Goal: Information Seeking & Learning: Find specific fact

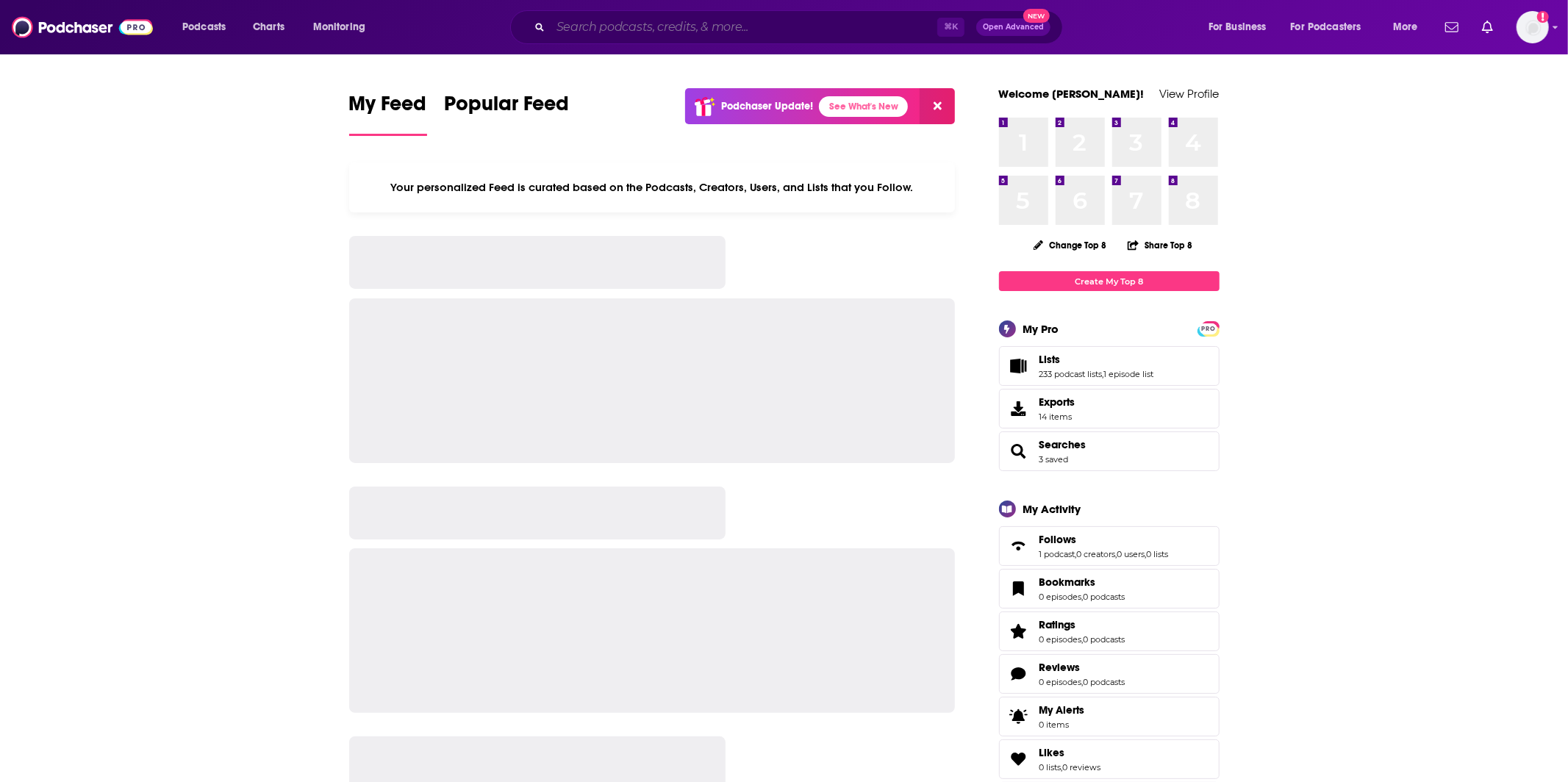
click at [742, 35] on input "Search podcasts, credits, & more..." at bounding box center [744, 27] width 387 height 23
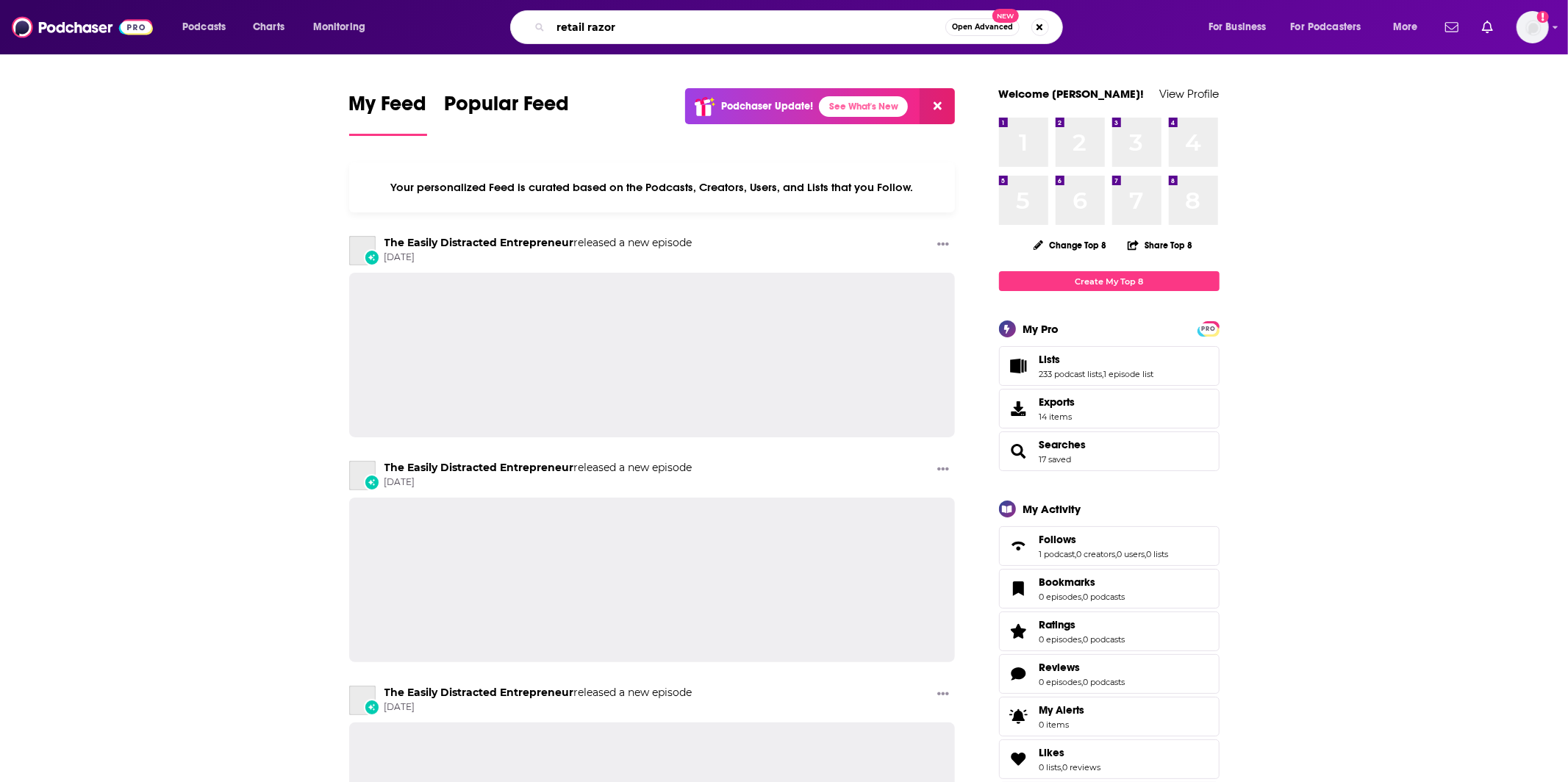
type input "retail razor"
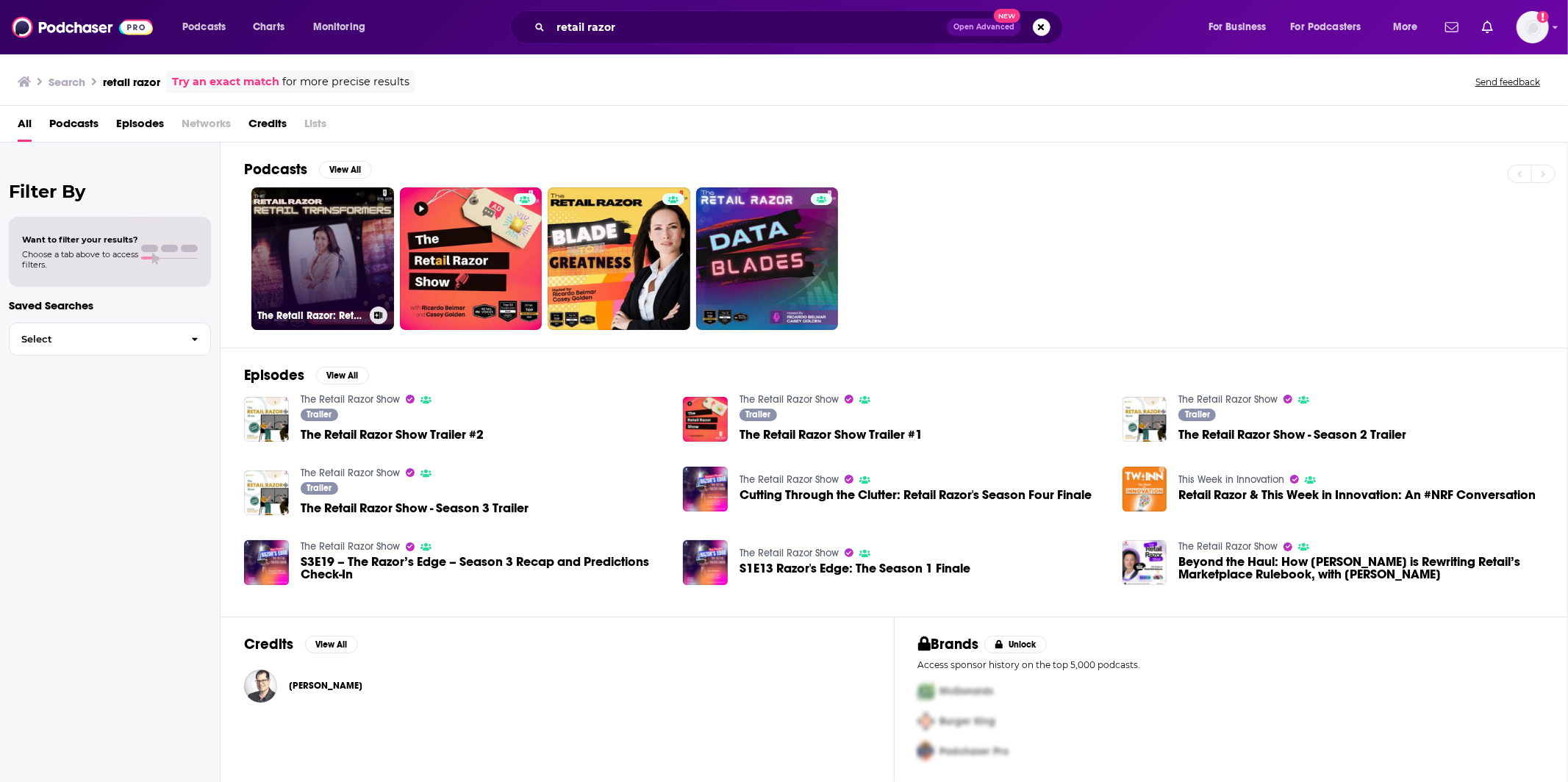
click at [357, 217] on link "The Retail Razor: Retail Transformers" at bounding box center [323, 259] width 143 height 143
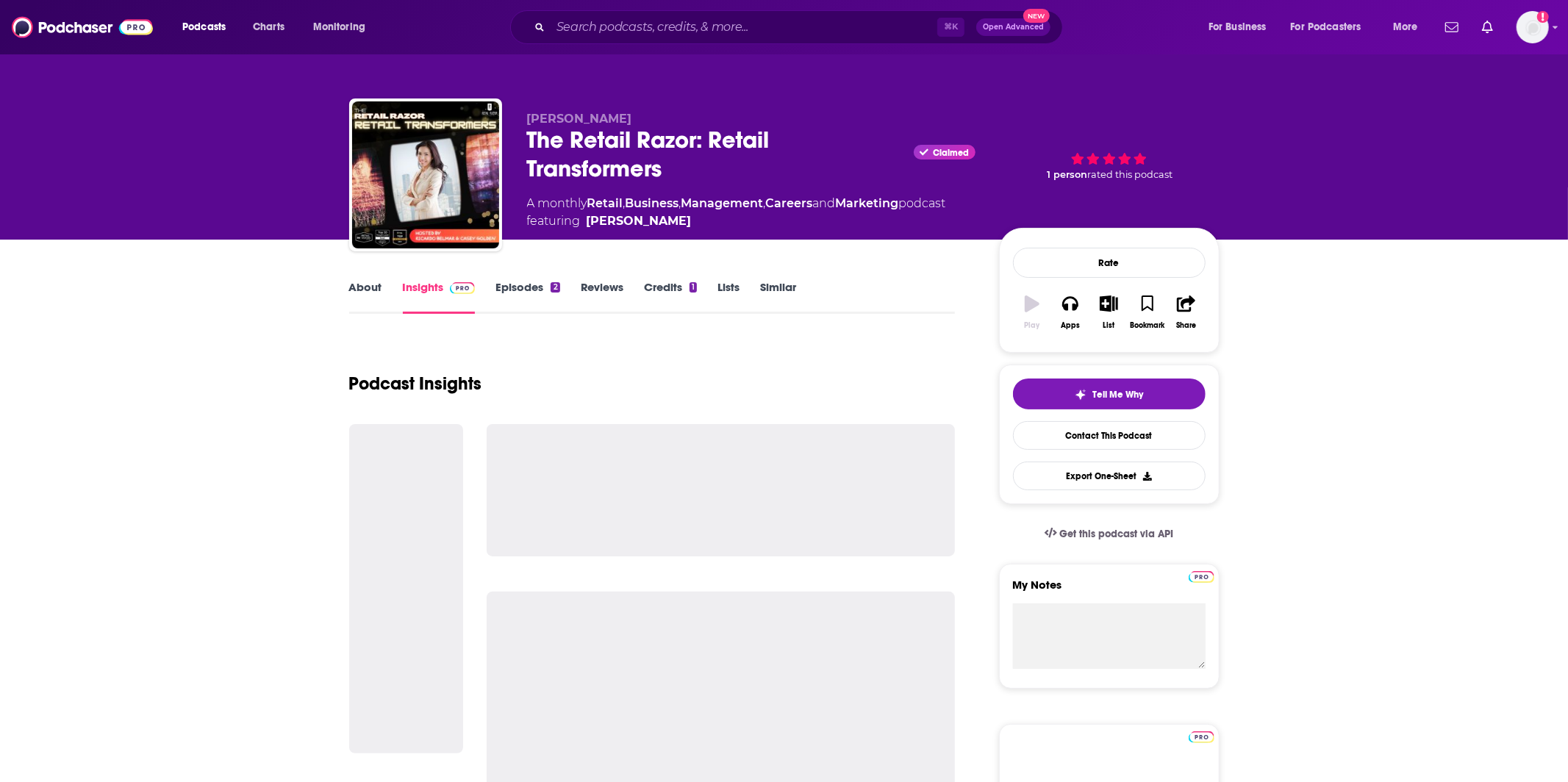
click at [357, 217] on img "The Retail Razor: Retail Transformers" at bounding box center [425, 175] width 147 height 147
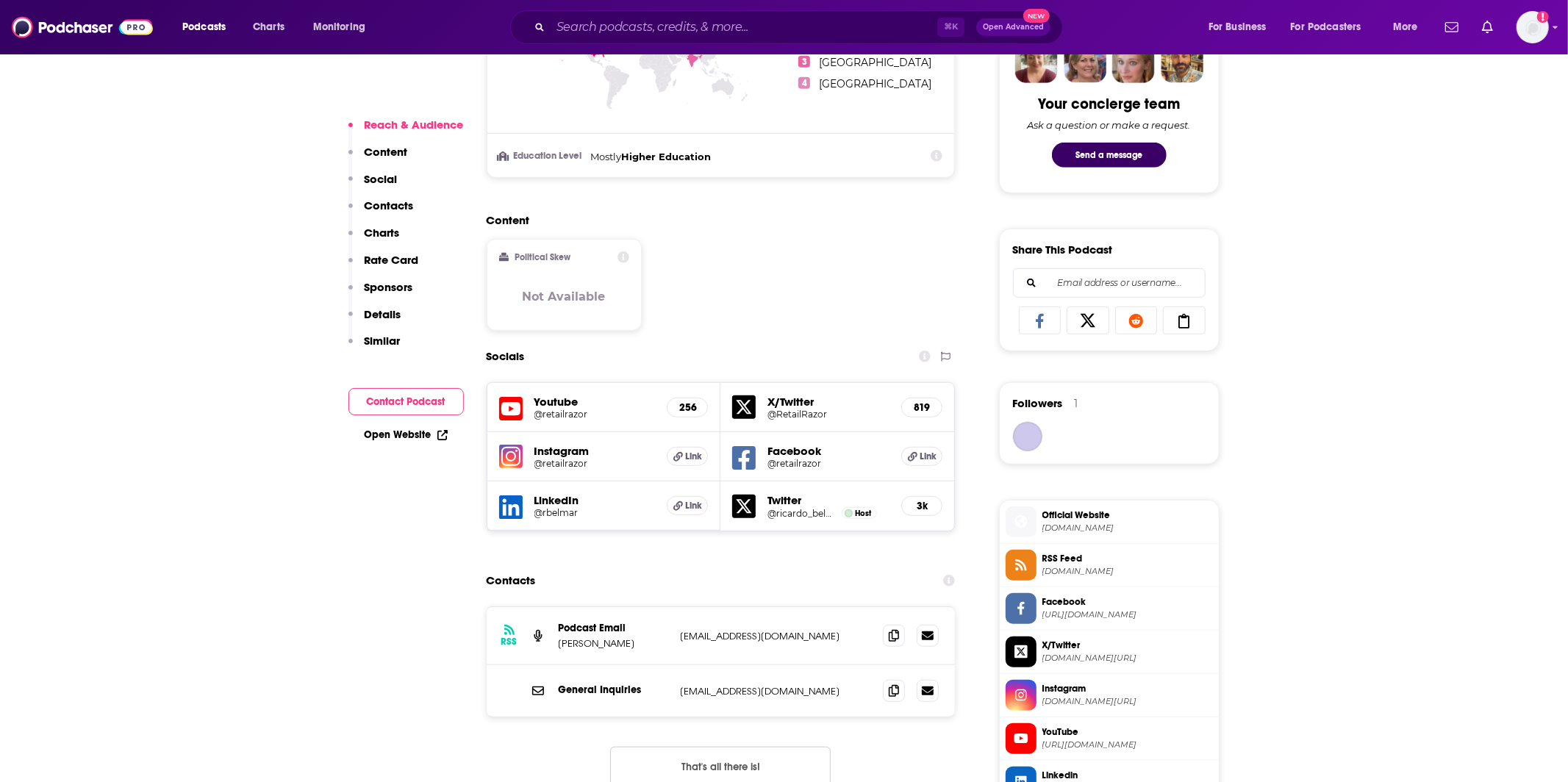
scroll to position [1180, 0]
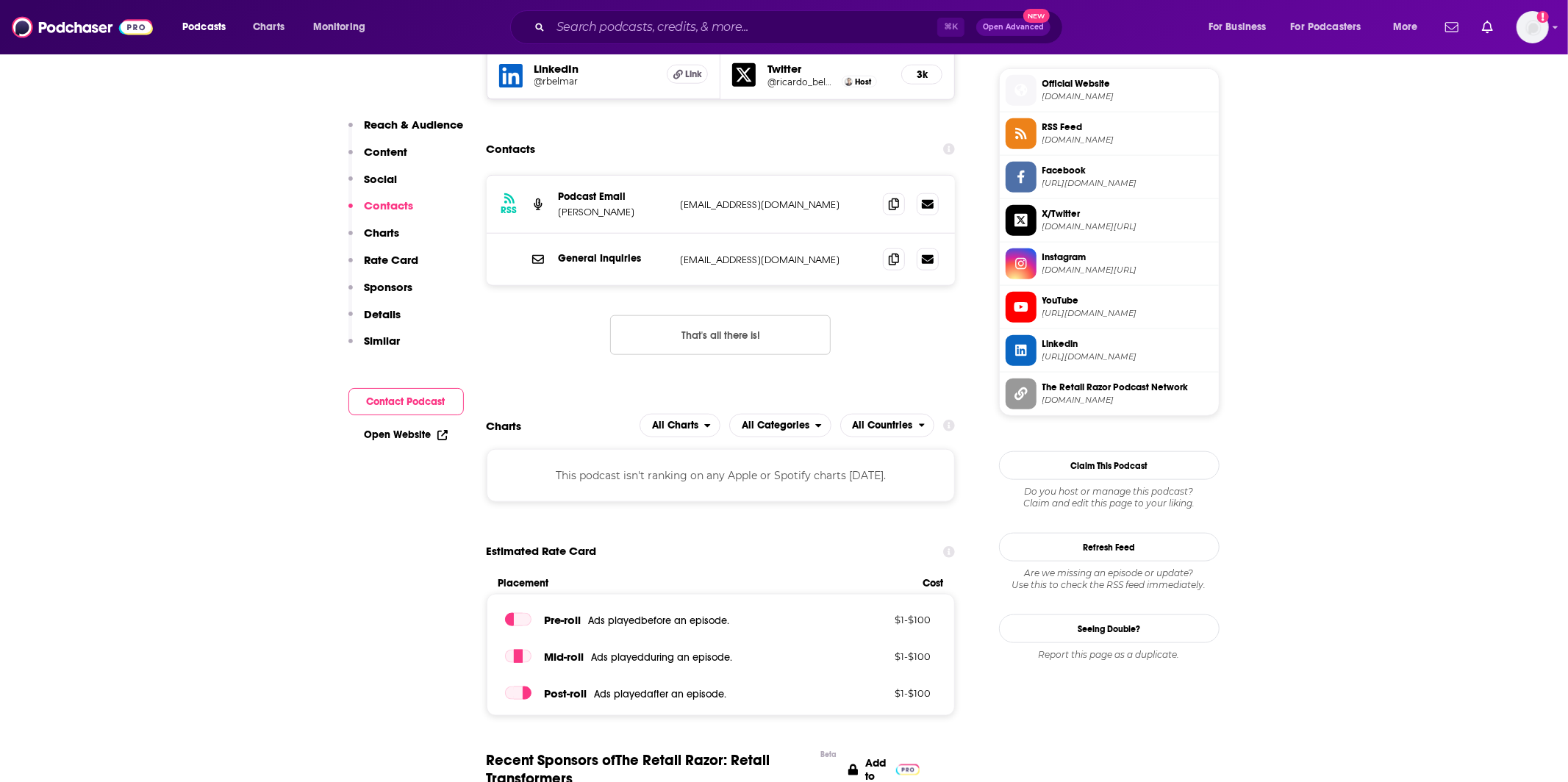
click at [830, 286] on div "RSS Podcast Email [PERSON_NAME] [EMAIL_ADDRESS][DOMAIN_NAME] [EMAIL_ADDRESS][DO…" at bounding box center [721, 230] width 469 height 111
click at [890, 210] on icon at bounding box center [894, 203] width 11 height 12
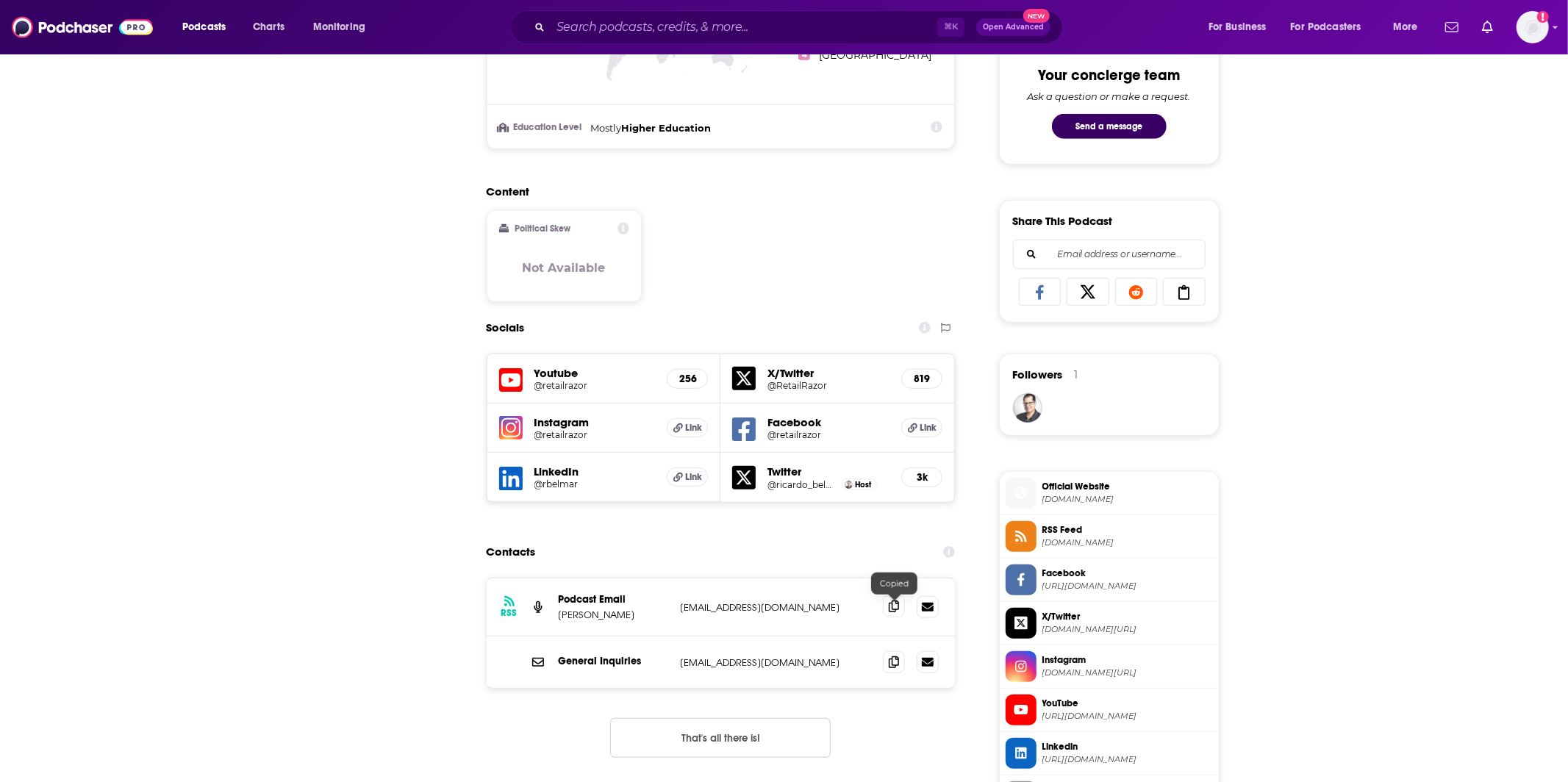
scroll to position [0, 0]
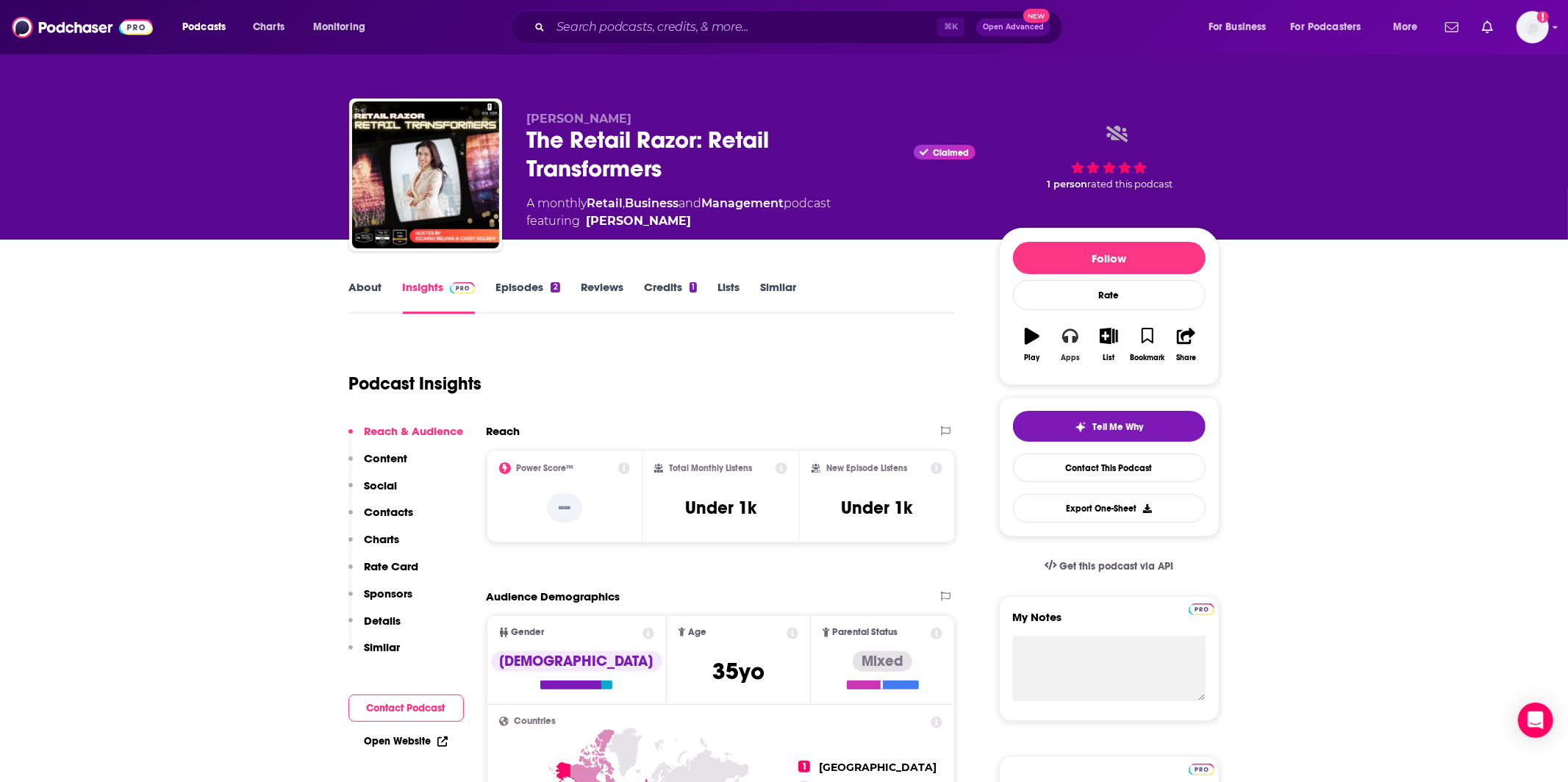
click at [1078, 350] on button "Apps" at bounding box center [1070, 344] width 38 height 53
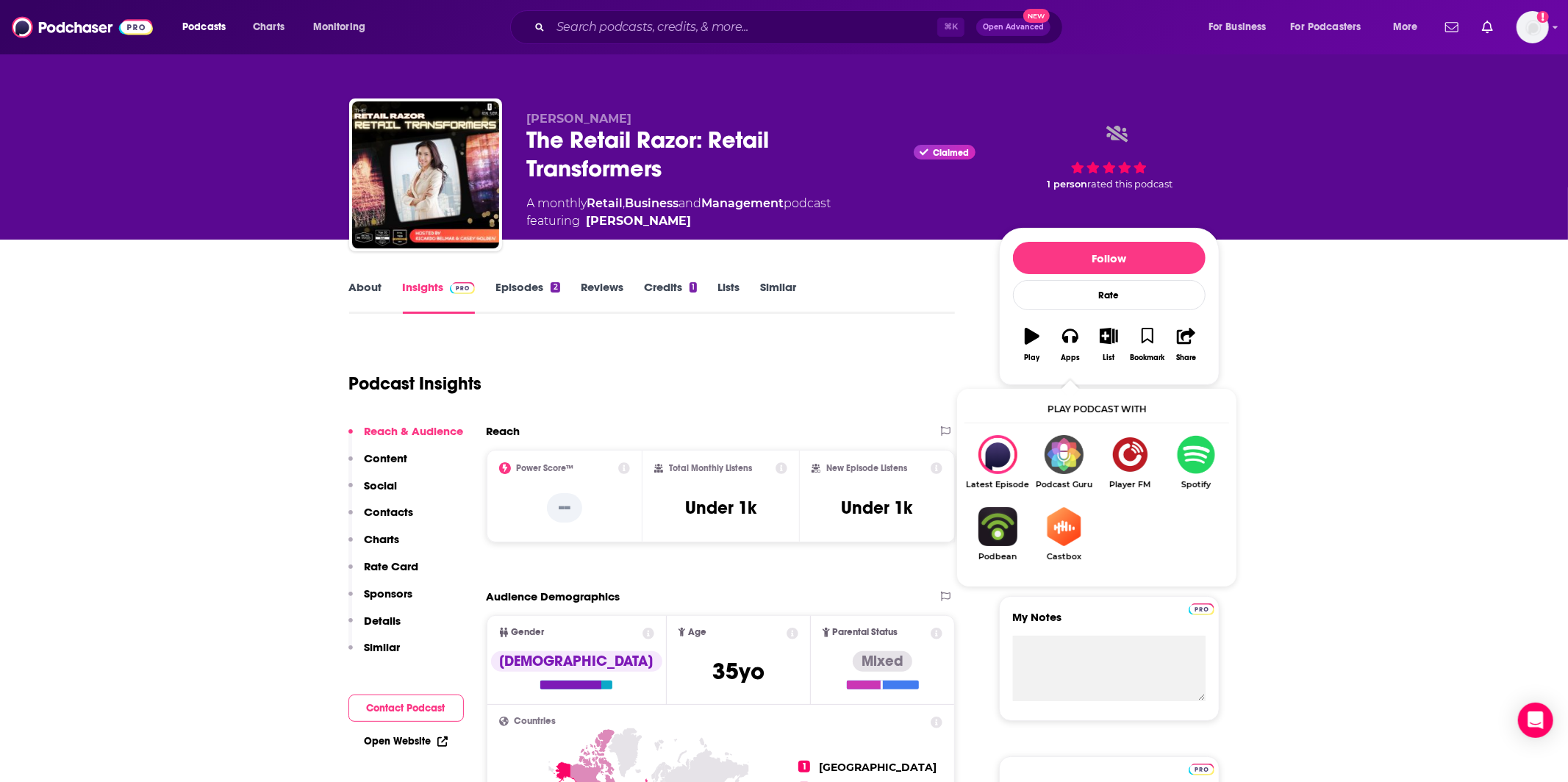
click at [1170, 456] on img "Show Listen On dropdown" at bounding box center [1196, 455] width 66 height 39
